Goal: Task Accomplishment & Management: Use online tool/utility

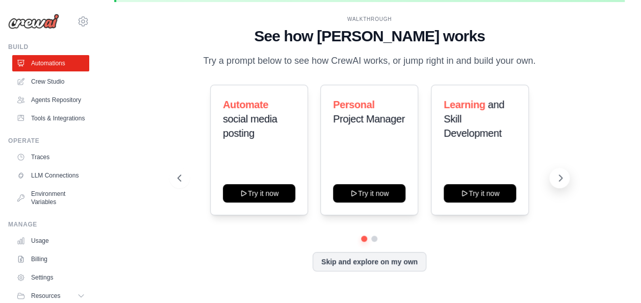
click at [557, 176] on icon at bounding box center [560, 178] width 10 height 10
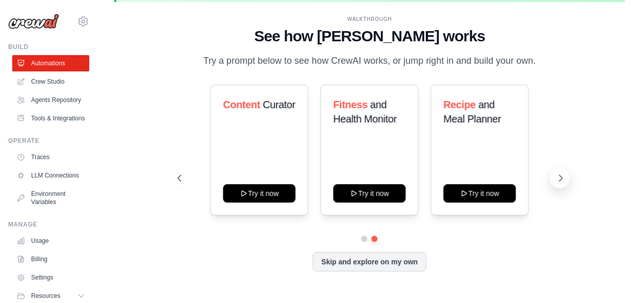
click at [557, 176] on icon at bounding box center [560, 178] width 10 height 10
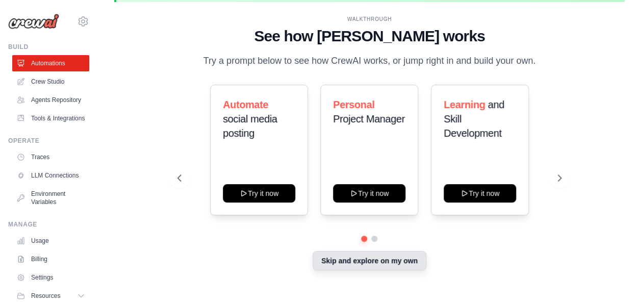
click at [361, 260] on button "Skip and explore on my own" at bounding box center [369, 260] width 114 height 19
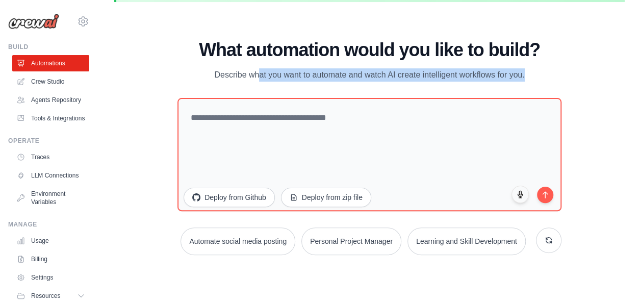
drag, startPoint x: 214, startPoint y: 73, endPoint x: 526, endPoint y: 82, distance: 313.0
click at [526, 82] on div "What automation would you like to build? Describe what you want to automate and…" at bounding box center [369, 147] width 384 height 215
copy div "Describe what you want to automate and watch AI create intelligent workflows fo…"
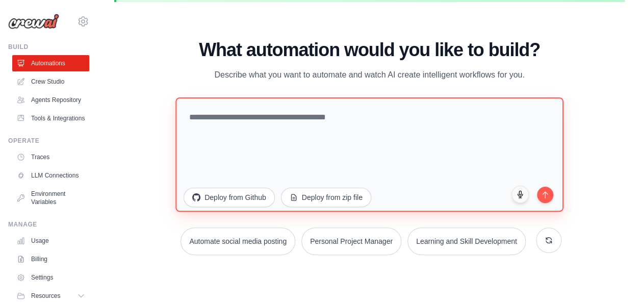
click at [341, 113] on textarea at bounding box center [368, 154] width 387 height 114
paste textarea "**********"
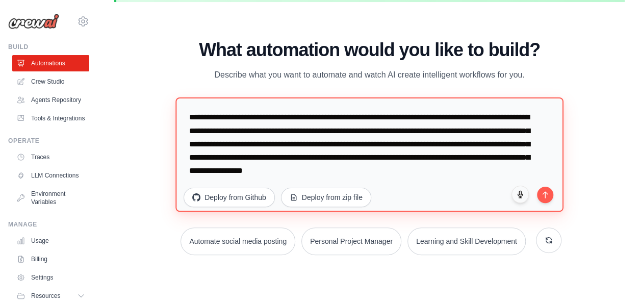
scroll to position [13, 0]
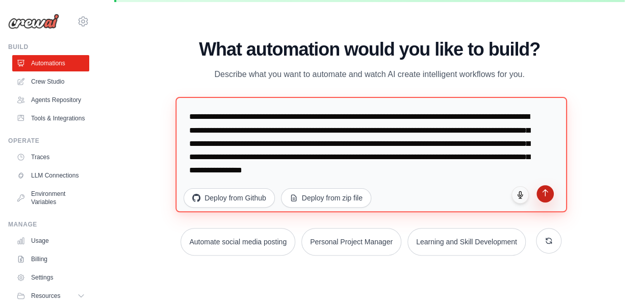
type textarea "**********"
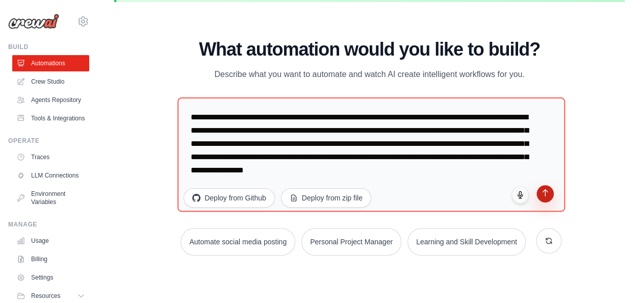
click at [546, 192] on icon "submit" at bounding box center [544, 193] width 9 height 9
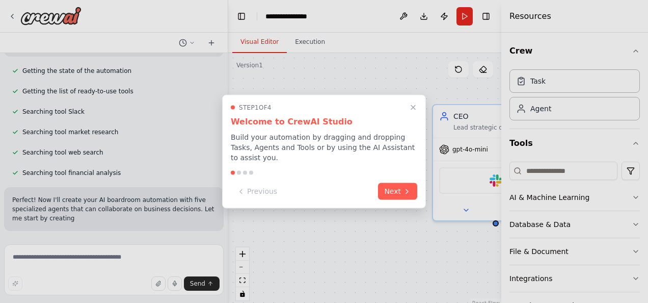
scroll to position [188, 0]
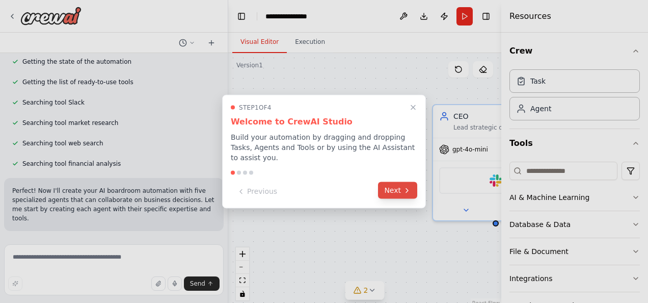
click at [395, 185] on button "Next" at bounding box center [397, 190] width 39 height 17
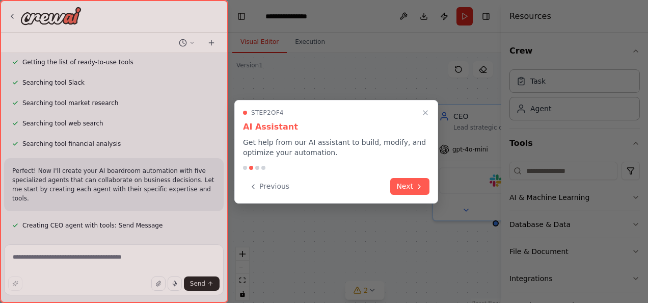
scroll to position [208, 0]
click at [272, 180] on button "Previous" at bounding box center [269, 185] width 52 height 17
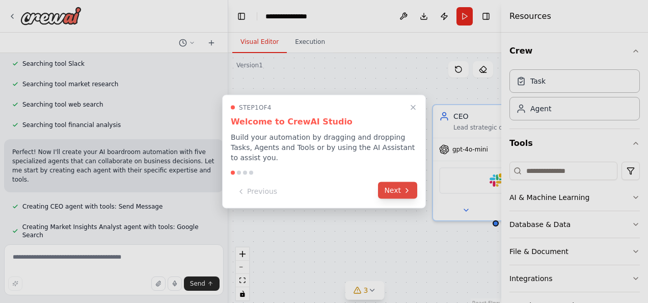
scroll to position [229, 0]
click at [393, 182] on button "Next" at bounding box center [397, 190] width 39 height 17
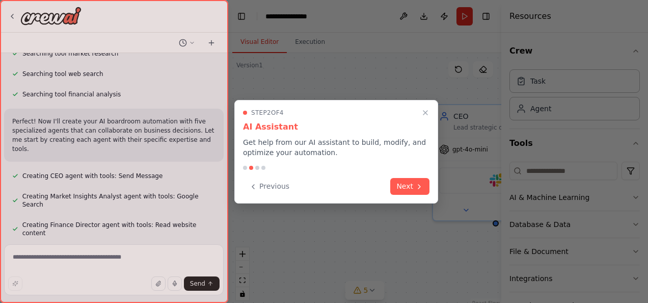
scroll to position [278, 0]
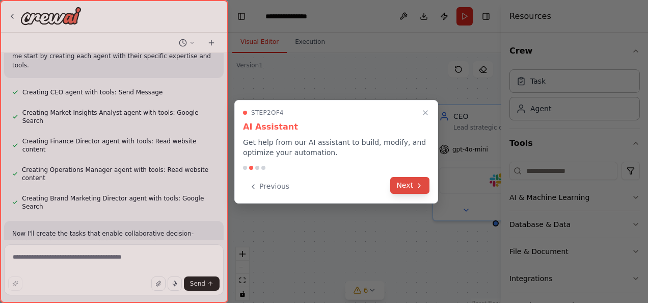
click at [412, 187] on button "Next" at bounding box center [409, 185] width 39 height 17
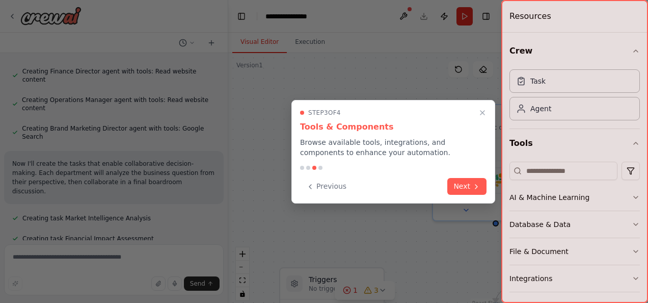
scroll to position [411, 0]
click at [465, 185] on button "Next" at bounding box center [466, 185] width 39 height 17
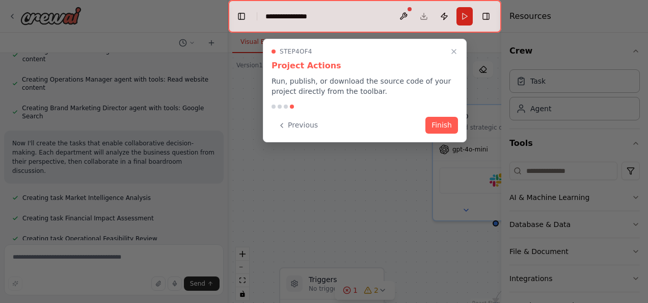
scroll to position [432, 0]
click at [443, 122] on button "Finish" at bounding box center [442, 124] width 33 height 17
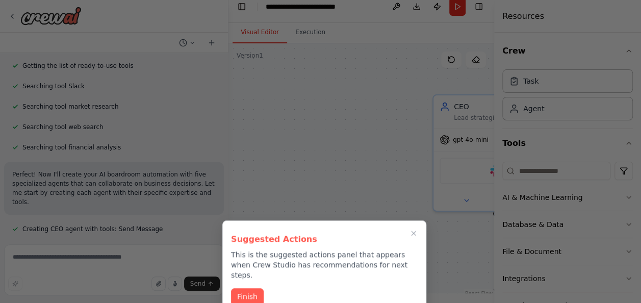
scroll to position [10, 0]
click at [251, 287] on button "Finish" at bounding box center [247, 295] width 33 height 17
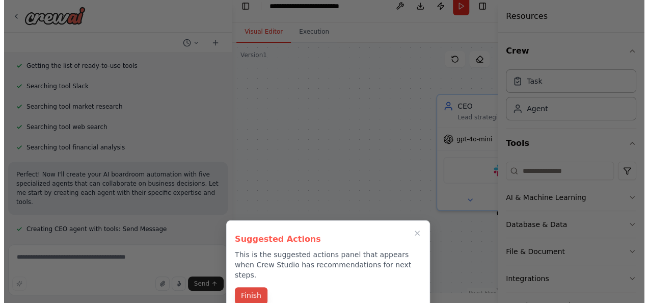
scroll to position [0, 0]
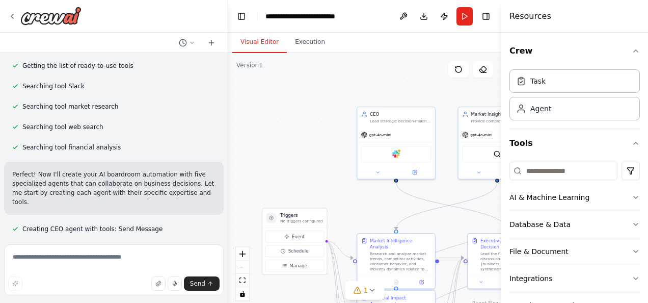
drag, startPoint x: 420, startPoint y: 125, endPoint x: 400, endPoint y: 83, distance: 46.7
click at [400, 83] on div ".deletable-edge-delete-btn { width: 20px; height: 20px; border: 0px solid #ffff…" at bounding box center [364, 180] width 273 height 255
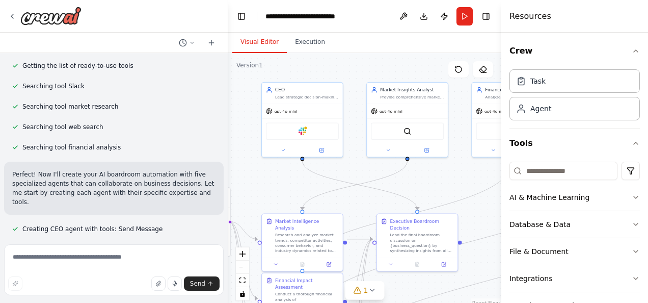
drag, startPoint x: 348, startPoint y: 177, endPoint x: 250, endPoint y: 155, distance: 100.8
click at [250, 155] on div ".deletable-edge-delete-btn { width: 20px; height: 20px; border: 0px solid #ffff…" at bounding box center [364, 180] width 273 height 255
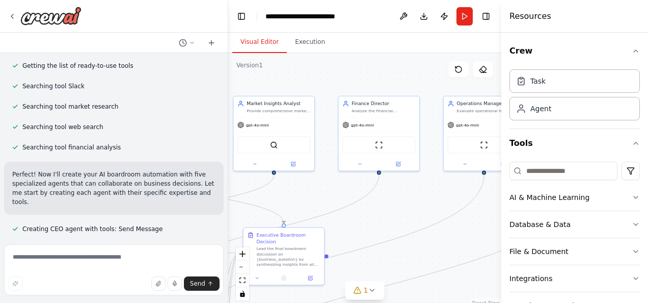
drag, startPoint x: 451, startPoint y: 181, endPoint x: 317, endPoint y: 195, distance: 135.2
click at [317, 195] on div ".deletable-edge-delete-btn { width: 20px; height: 20px; border: 0px solid #ffff…" at bounding box center [364, 180] width 273 height 255
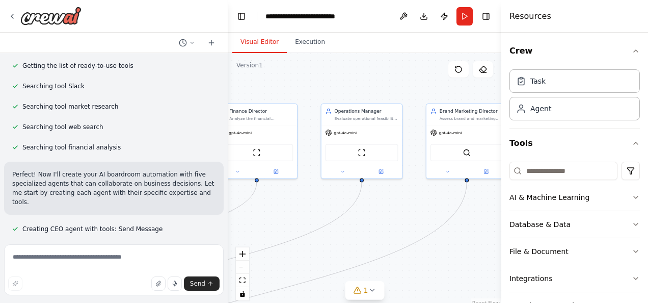
drag, startPoint x: 422, startPoint y: 197, endPoint x: 301, endPoint y: 204, distance: 121.5
click at [301, 204] on div ".deletable-edge-delete-btn { width: 20px; height: 20px; border: 0px solid #ffff…" at bounding box center [364, 180] width 273 height 255
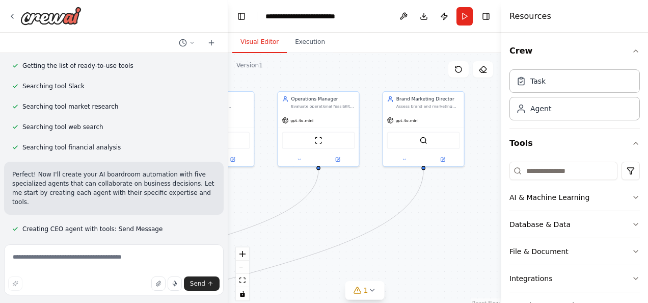
drag, startPoint x: 394, startPoint y: 207, endPoint x: 351, endPoint y: 195, distance: 45.0
click at [351, 195] on div ".deletable-edge-delete-btn { width: 20px; height: 20px; border: 0px solid #ffff…" at bounding box center [364, 180] width 273 height 255
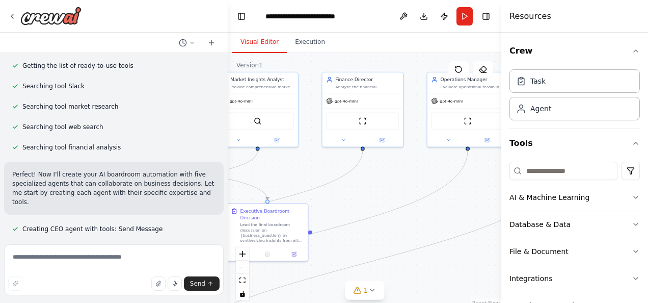
drag, startPoint x: 318, startPoint y: 208, endPoint x: 472, endPoint y: 189, distance: 154.6
click at [471, 189] on div ".deletable-edge-delete-btn { width: 20px; height: 20px; border: 0px solid #ffff…" at bounding box center [364, 180] width 273 height 255
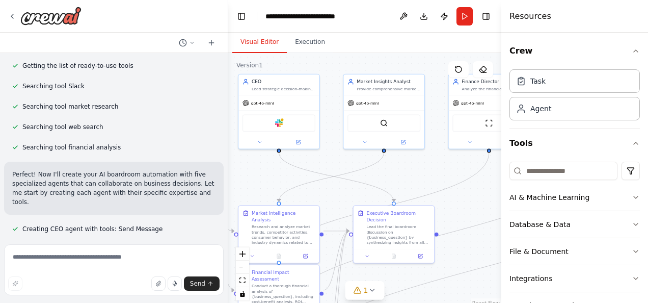
drag, startPoint x: 358, startPoint y: 190, endPoint x: 483, endPoint y: 192, distance: 124.9
click at [483, 192] on div ".deletable-edge-delete-btn { width: 20px; height: 20px; border: 0px solid #ffff…" at bounding box center [364, 180] width 273 height 255
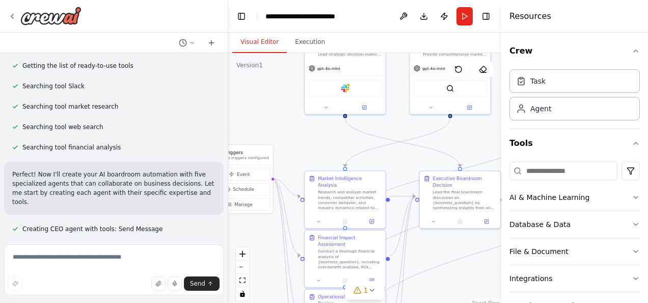
drag, startPoint x: 400, startPoint y: 178, endPoint x: 466, endPoint y: 144, distance: 74.8
click at [466, 144] on div ".deletable-edge-delete-btn { width: 20px; height: 20px; border: 0px solid #ffff…" at bounding box center [364, 180] width 273 height 255
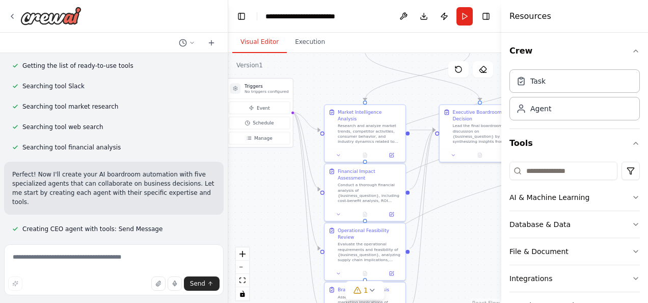
drag, startPoint x: 319, startPoint y: 144, endPoint x: 339, endPoint y: 77, distance: 69.2
click at [339, 77] on div ".deletable-edge-delete-btn { width: 20px; height: 20px; border: 0px solid #ffff…" at bounding box center [364, 180] width 273 height 255
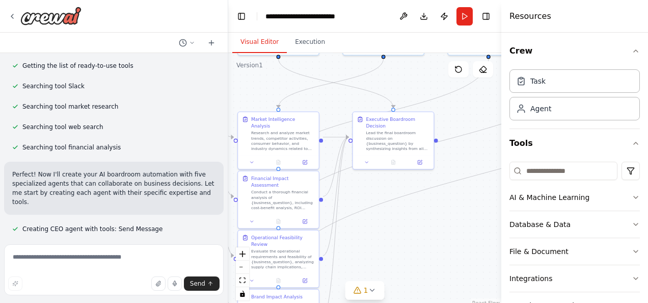
drag, startPoint x: 472, startPoint y: 241, endPoint x: 385, endPoint y: 248, distance: 86.9
click at [385, 248] on div ".deletable-edge-delete-btn { width: 20px; height: 20px; border: 0px solid #ffff…" at bounding box center [364, 180] width 273 height 255
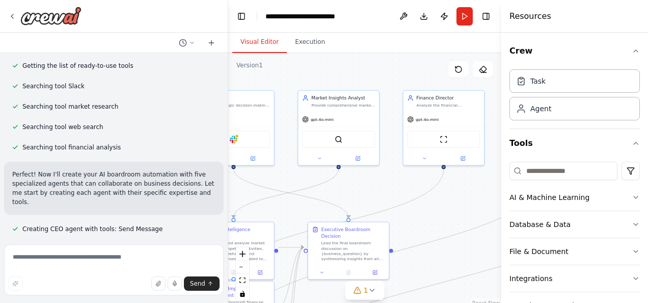
drag, startPoint x: 456, startPoint y: 204, endPoint x: 412, endPoint y: 312, distance: 116.6
click at [412, 302] on html "Automate my Foxnutra Foods AI boardroom where multiple AI agents (Finance, Bran…" at bounding box center [324, 151] width 648 height 303
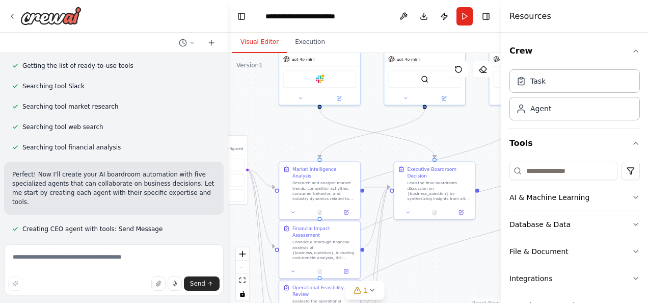
drag, startPoint x: 419, startPoint y: 221, endPoint x: 504, endPoint y: 163, distance: 103.0
click at [504, 163] on div "Automate my Foxnutra Foods AI boardroom where multiple AI agents (Finance, Bran…" at bounding box center [324, 151] width 648 height 303
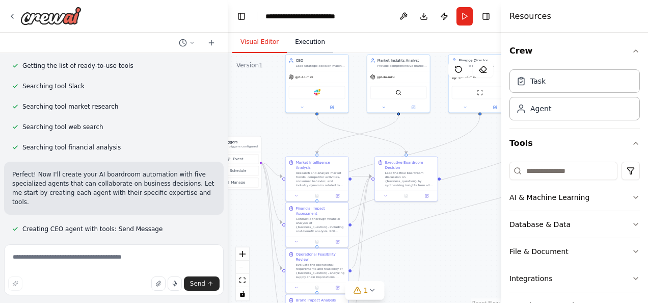
click at [306, 40] on button "Execution" at bounding box center [310, 42] width 46 height 21
click at [253, 42] on button "Visual Editor" at bounding box center [259, 42] width 55 height 21
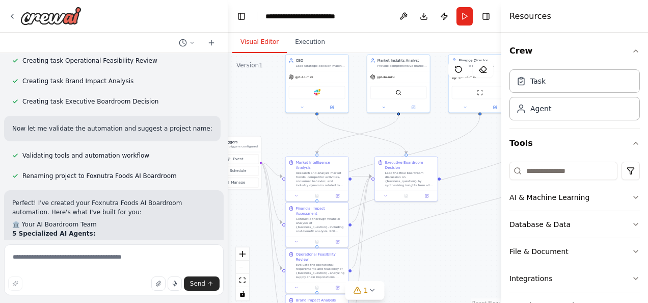
scroll to position [605, 0]
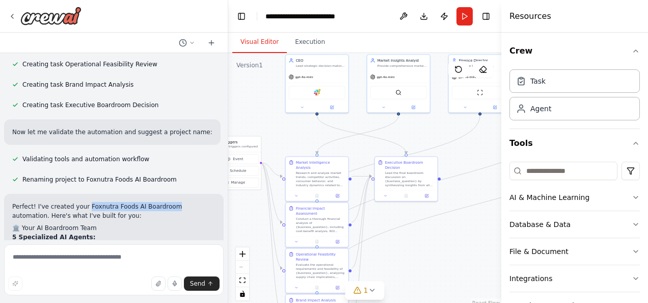
drag, startPoint x: 81, startPoint y: 155, endPoint x: 162, endPoint y: 154, distance: 81.5
click at [162, 202] on p "Perfect! I've created your Foxnutra Foods AI Boardroom automation. Here's what …" at bounding box center [113, 211] width 203 height 18
copy p "Foxnutra Foods AI Boardroom"
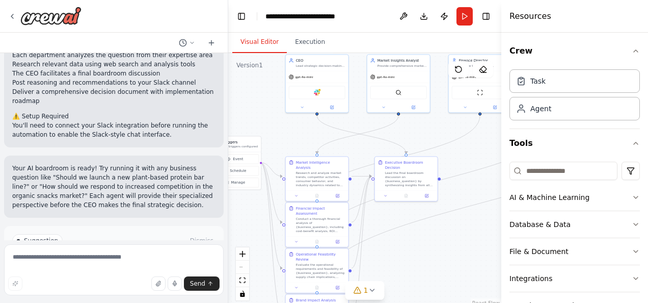
scroll to position [1047, 0]
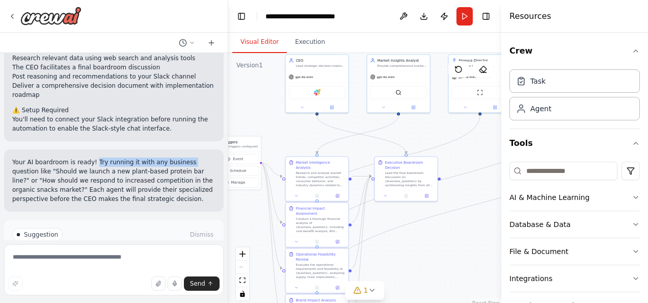
drag, startPoint x: 90, startPoint y: 109, endPoint x: 175, endPoint y: 109, distance: 85.6
click at [175, 157] on p "Your AI boardroom is ready! Try running it with any business question like "Sho…" at bounding box center [113, 180] width 203 height 46
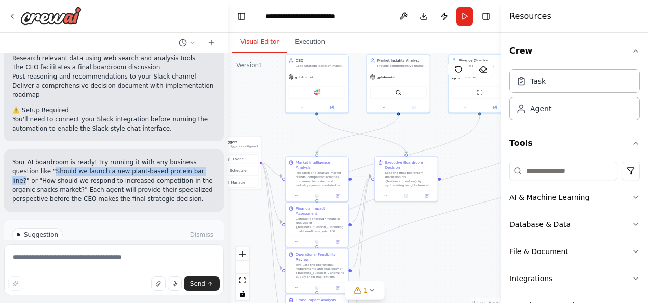
drag, startPoint x: 26, startPoint y: 119, endPoint x: 169, endPoint y: 119, distance: 142.7
click at [169, 157] on p "Your AI boardroom is ready! Try running it with any business question like "Sho…" at bounding box center [113, 180] width 203 height 46
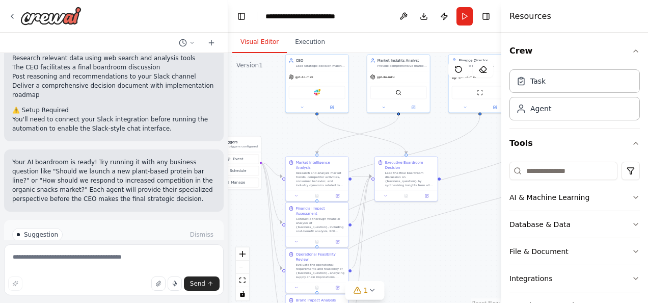
click at [171, 157] on p "Your AI boardroom is ready! Try running it with any business question like "Sho…" at bounding box center [113, 180] width 203 height 46
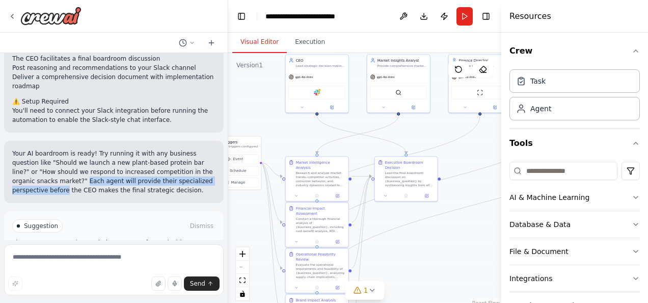
drag, startPoint x: 38, startPoint y: 128, endPoint x: 199, endPoint y: 129, distance: 161.0
click at [199, 149] on p "Your AI boardroom is ready! Try running it with any business question like "Sho…" at bounding box center [113, 172] width 203 height 46
click at [69, 149] on p "Your AI boardroom is ready! Try running it with any business question like "Sho…" at bounding box center [113, 172] width 203 height 46
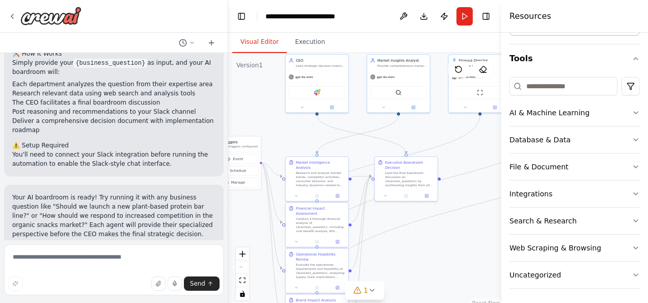
scroll to position [1011, 0]
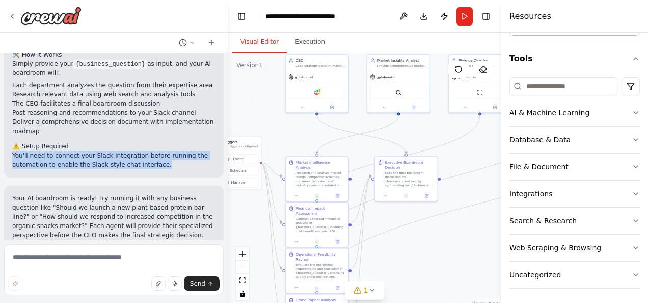
drag, startPoint x: 11, startPoint y: 102, endPoint x: 158, endPoint y: 113, distance: 147.7
copy p "You'll need to connect your Slack integration before running the automation to …"
click at [158, 151] on p "You'll need to connect your Slack integration before running the automation to …" at bounding box center [113, 160] width 203 height 18
